Goal: Information Seeking & Learning: Find specific fact

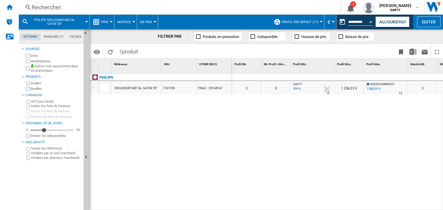
scroll to position [0, 0]
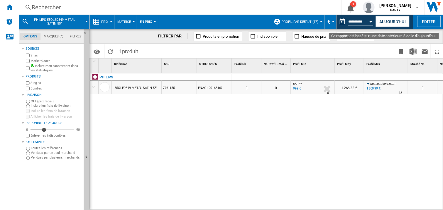
click at [372, 20] on button "Open calendar" at bounding box center [370, 21] width 11 height 11
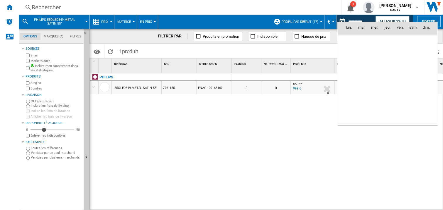
scroll to position [2796, 0]
click at [351, 68] on span "8" at bounding box center [349, 67] width 12 height 12
type input "**********"
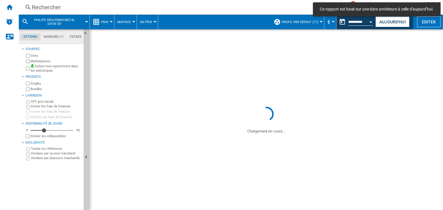
click at [80, 8] on div "Rechercher" at bounding box center [179, 7] width 294 height 8
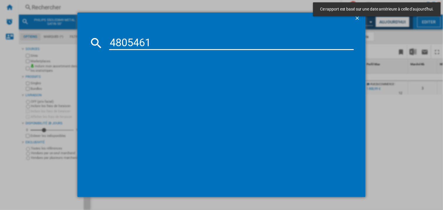
type input "4805461"
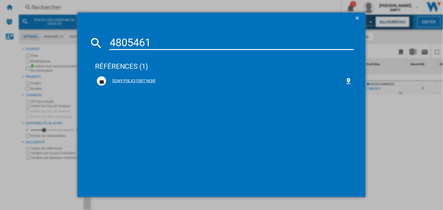
click at [132, 82] on div "SONY PSLX310BT NOIR" at bounding box center [225, 81] width 239 height 6
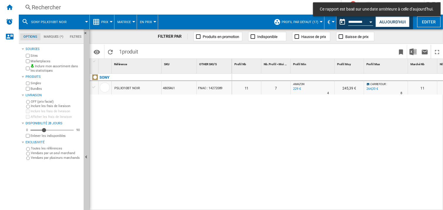
click at [313, 76] on div at bounding box center [312, 77] width 44 height 7
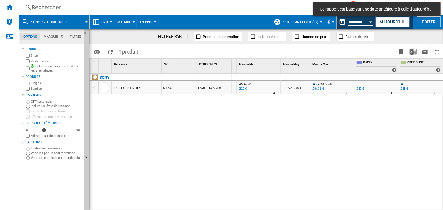
scroll to position [0, 362]
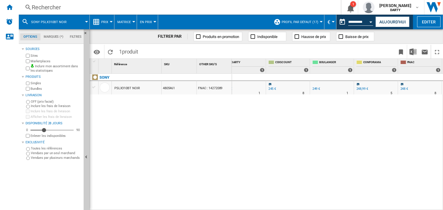
click at [326, 149] on div "0 0 0 0 11 7 AMAZON : -8.0 % 229 € % N/A 4 AMAZON : 245,39 € [GEOGRAPHIC_DATA] …" at bounding box center [337, 142] width 211 height 137
click at [332, 79] on div at bounding box center [332, 77] width 44 height 7
click at [295, 148] on div "0 0 0 0 11 7 AMAZON : -8.0 % 229 € % N/A 4 AMAZON : 245,39 € [GEOGRAPHIC_DATA] …" at bounding box center [337, 142] width 211 height 137
